Goal: Transaction & Acquisition: Obtain resource

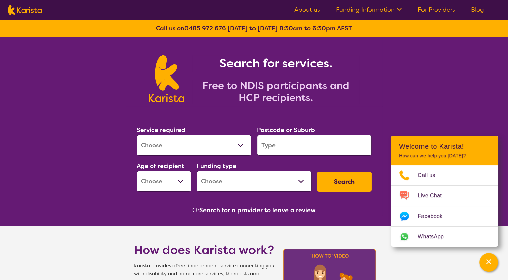
click at [239, 145] on select "Allied Health Assistant Assessment ([MEDICAL_DATA] or [MEDICAL_DATA]) Behaviour…" at bounding box center [194, 145] width 115 height 21
select select "Physiotherapy"
click at [137, 135] on select "Allied Health Assistant Assessment ([MEDICAL_DATA] or [MEDICAL_DATA]) Behaviour…" at bounding box center [194, 145] width 115 height 21
click at [276, 145] on input "search" at bounding box center [314, 145] width 115 height 21
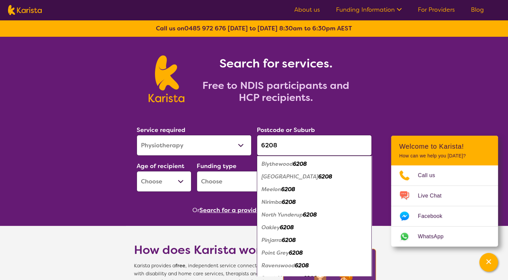
type input "6208"
click at [180, 181] on select "Early Childhood - 0 to 9 Child - 10 to 11 Adolescent - 12 to 17 Adult - 18 to 6…" at bounding box center [164, 181] width 55 height 21
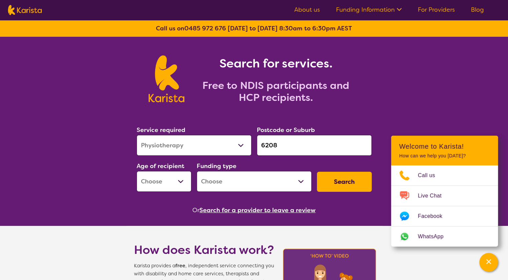
select select "AD"
click at [137, 171] on select "Early Childhood - 0 to 9 Child - 10 to 11 Adolescent - 12 to 17 Adult - 18 to 6…" at bounding box center [164, 181] width 55 height 21
click at [304, 183] on select "Home Care Package (HCP) National Disability Insurance Scheme (NDIS) I don't know" at bounding box center [254, 181] width 115 height 21
select select "NDIS"
click at [197, 171] on select "Home Care Package (HCP) National Disability Insurance Scheme (NDIS) I don't know" at bounding box center [254, 181] width 115 height 21
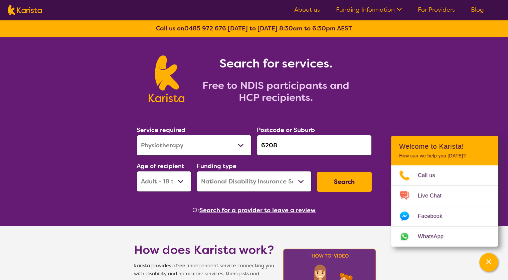
click at [341, 183] on button "Search" at bounding box center [344, 182] width 55 height 20
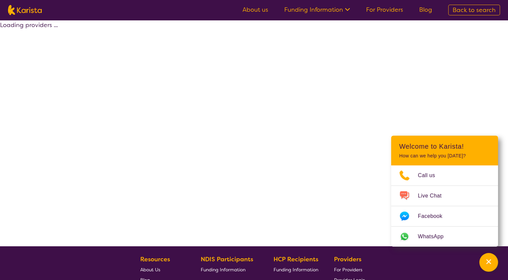
select select "by_score"
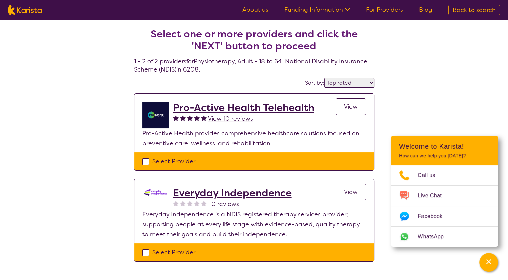
click at [233, 190] on h2 "Everyday Independence" at bounding box center [232, 193] width 119 height 12
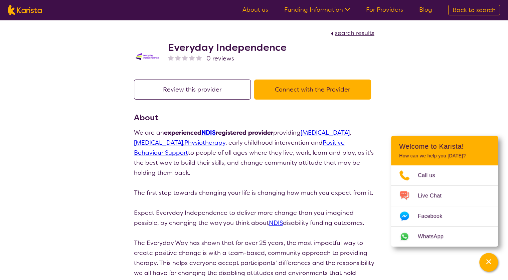
click at [293, 89] on button "Connect with the Provider" at bounding box center [312, 90] width 117 height 20
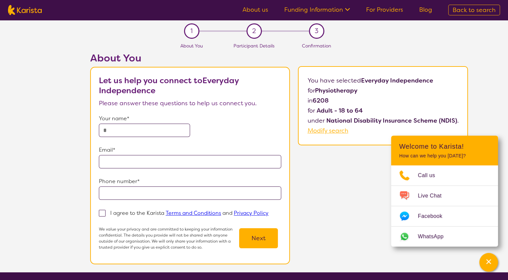
click at [136, 129] on input "text" at bounding box center [144, 130] width 91 height 13
type input "**********"
drag, startPoint x: 188, startPoint y: 130, endPoint x: 70, endPoint y: 154, distance: 120.4
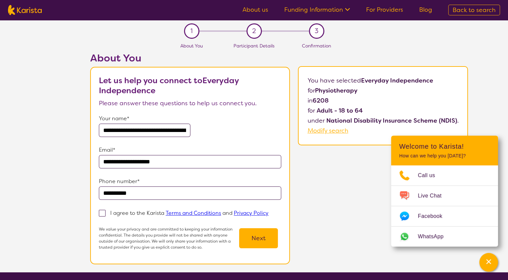
click at [70, 154] on div "**********" at bounding box center [279, 162] width 458 height 220
type input "**********"
drag, startPoint x: 104, startPoint y: 129, endPoint x: 210, endPoint y: 128, distance: 105.9
click at [210, 128] on div "Your name*" at bounding box center [190, 125] width 182 height 23
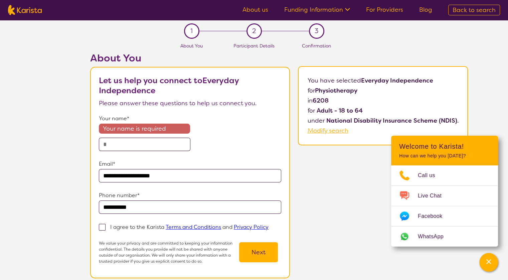
scroll to position [0, 0]
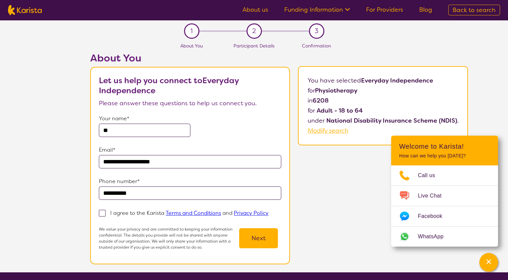
type input "*"
type input "**********"
click at [105, 212] on span at bounding box center [102, 213] width 7 height 7
click at [269, 212] on input "I agree to the Karista Terms and Conditions and Privacy Policy" at bounding box center [271, 212] width 4 height 4
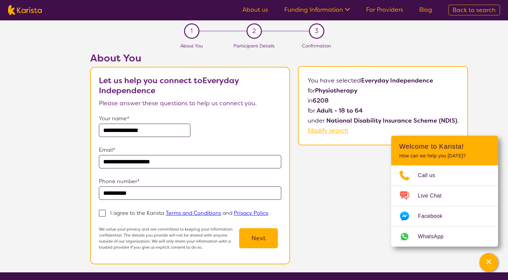
checkbox input "true"
click at [250, 239] on button "Next" at bounding box center [258, 238] width 39 height 20
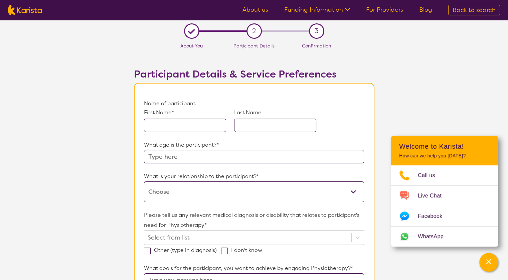
click at [163, 119] on input "text" at bounding box center [185, 125] width 82 height 13
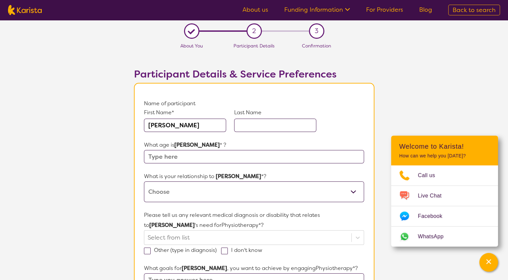
type input "[PERSON_NAME]"
click at [258, 125] on input "text" at bounding box center [275, 125] width 82 height 13
type input "Wall"
click at [157, 159] on input "text" at bounding box center [254, 156] width 220 height 13
click at [188, 158] on input "text" at bounding box center [254, 156] width 220 height 13
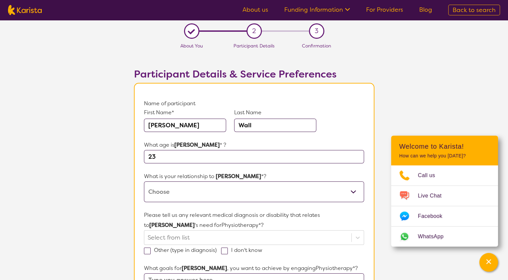
type input "2"
type input "33"
click at [179, 190] on select "This request is for myself I am their parent I am their child I am their spouse…" at bounding box center [254, 191] width 220 height 21
select select "I am their Support Coordinator"
click at [144, 181] on select "This request is for myself I am their parent I am their child I am their spouse…" at bounding box center [254, 191] width 220 height 21
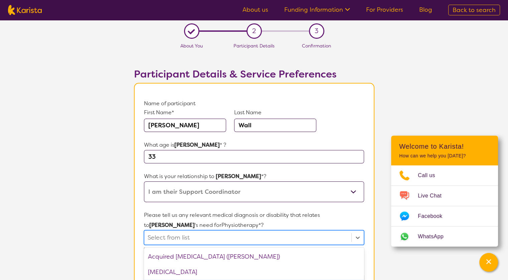
scroll to position [69, 0]
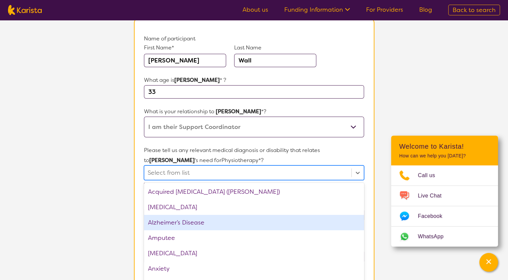
click at [181, 180] on div "option Alzheimer’s Disease focused, 3 of 75. 75 results available. Use Up and D…" at bounding box center [254, 172] width 220 height 15
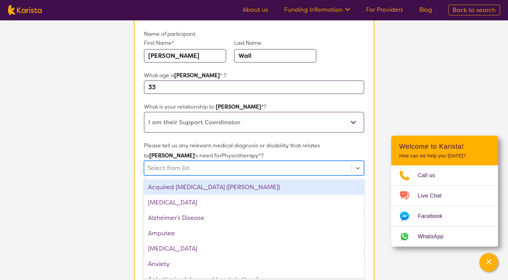
click at [176, 185] on div "Acquired [MEDICAL_DATA] ([PERSON_NAME])" at bounding box center [254, 186] width 220 height 15
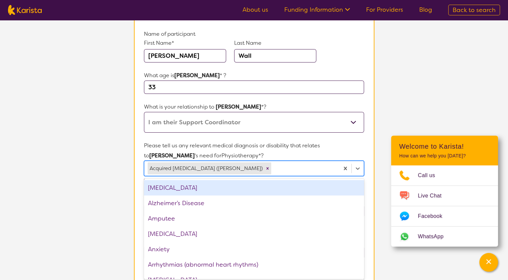
scroll to position [314, 0]
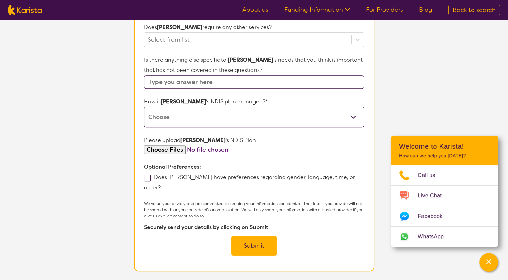
click at [172, 82] on input "text" at bounding box center [254, 81] width 220 height 13
type input "A"
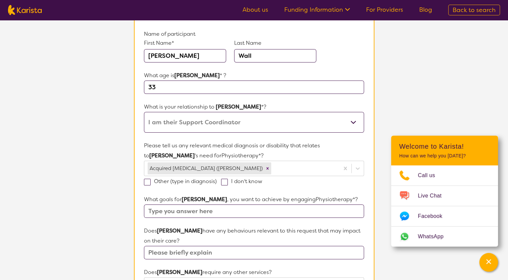
scroll to position [0, 0]
